Goal: Task Accomplishment & Management: Complete application form

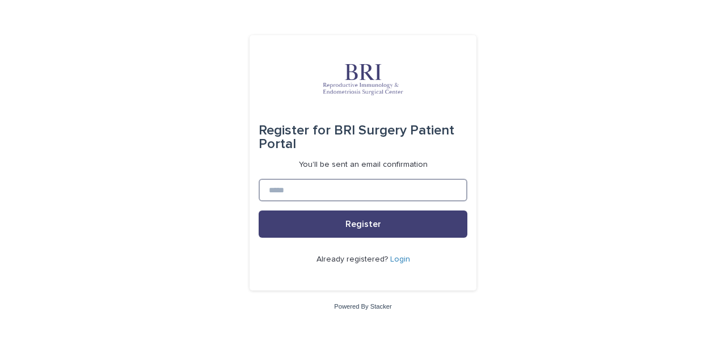
click at [350, 189] on input at bounding box center [363, 190] width 209 height 23
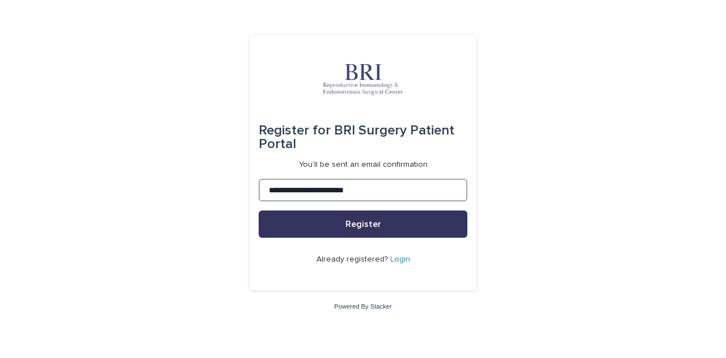
type input "**********"
click at [422, 225] on button "Register" at bounding box center [363, 223] width 209 height 27
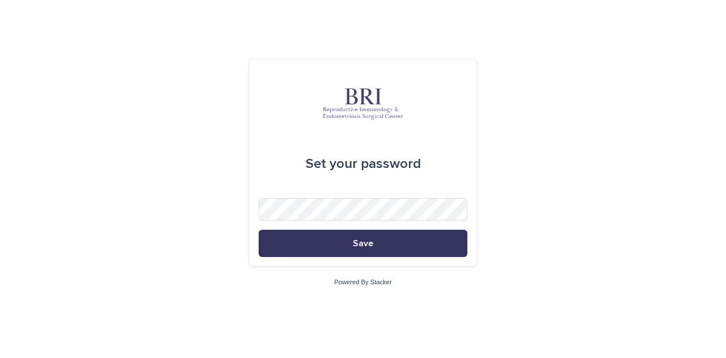
click at [377, 238] on button "Save" at bounding box center [363, 243] width 209 height 27
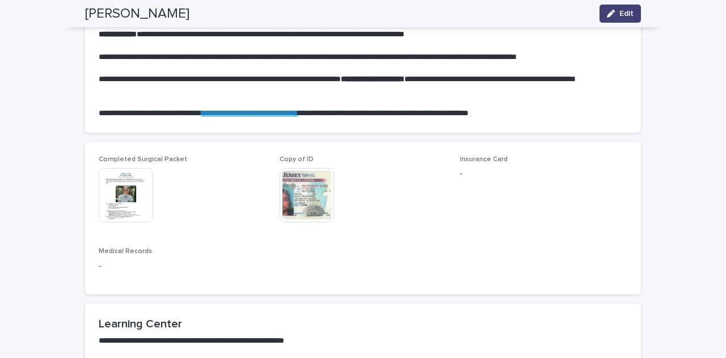
scroll to position [624, 0]
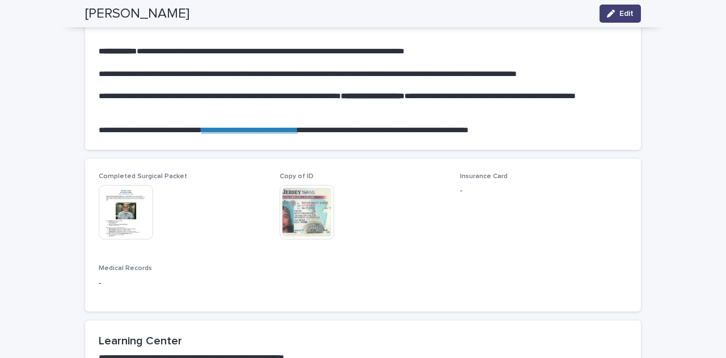
click at [460, 197] on div "Insurance Card -" at bounding box center [543, 188] width 167 height 33
click at [472, 180] on p "Insurance Card" at bounding box center [543, 176] width 167 height 8
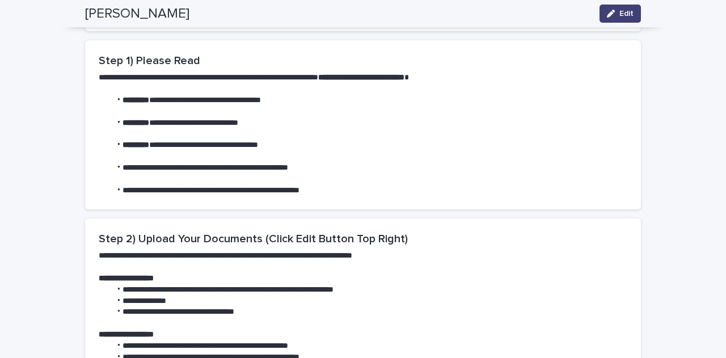
scroll to position [0, 0]
